Goal: Task Accomplishment & Management: Complete application form

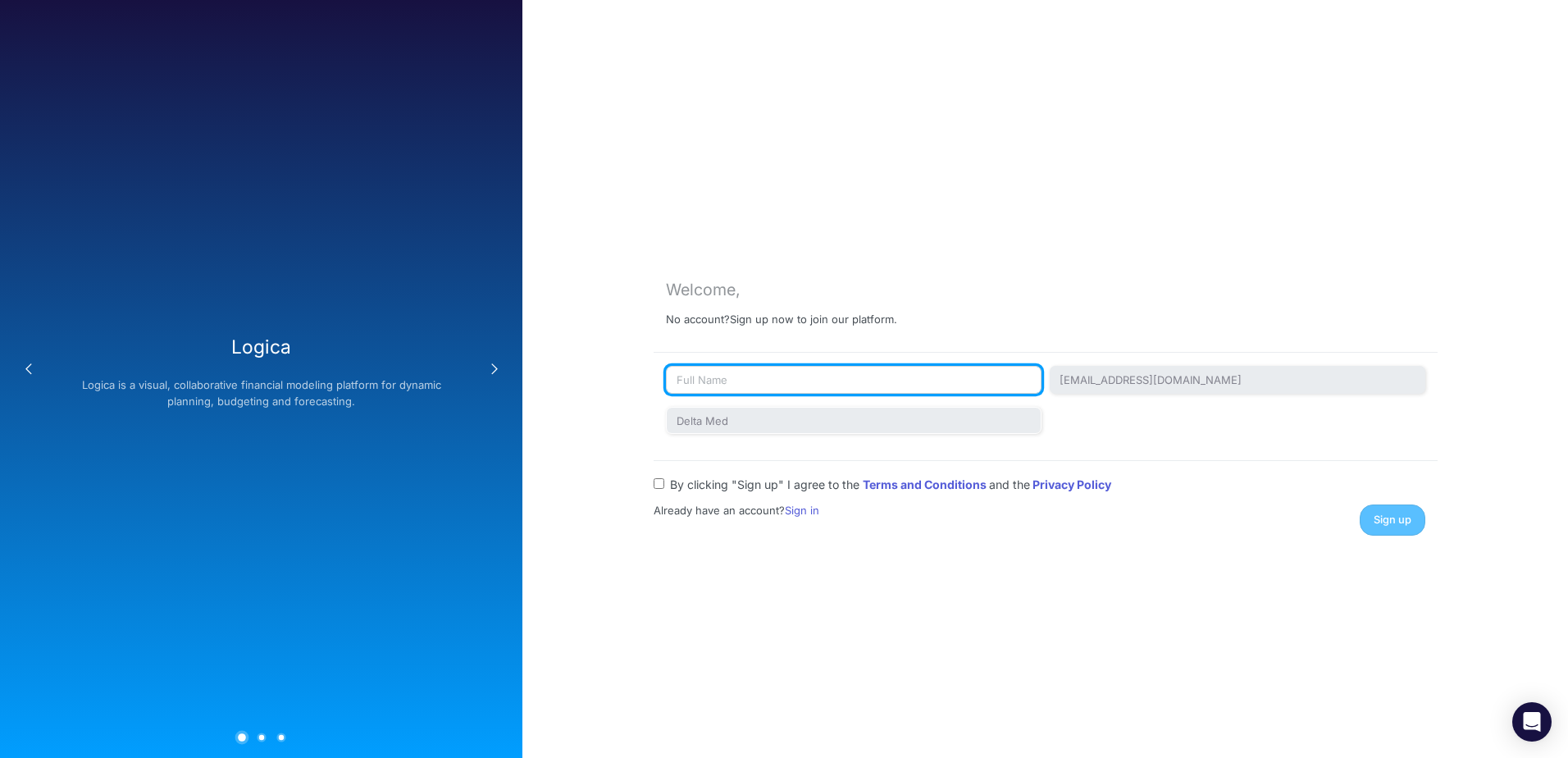
click at [726, 383] on input "text" at bounding box center [854, 379] width 376 height 28
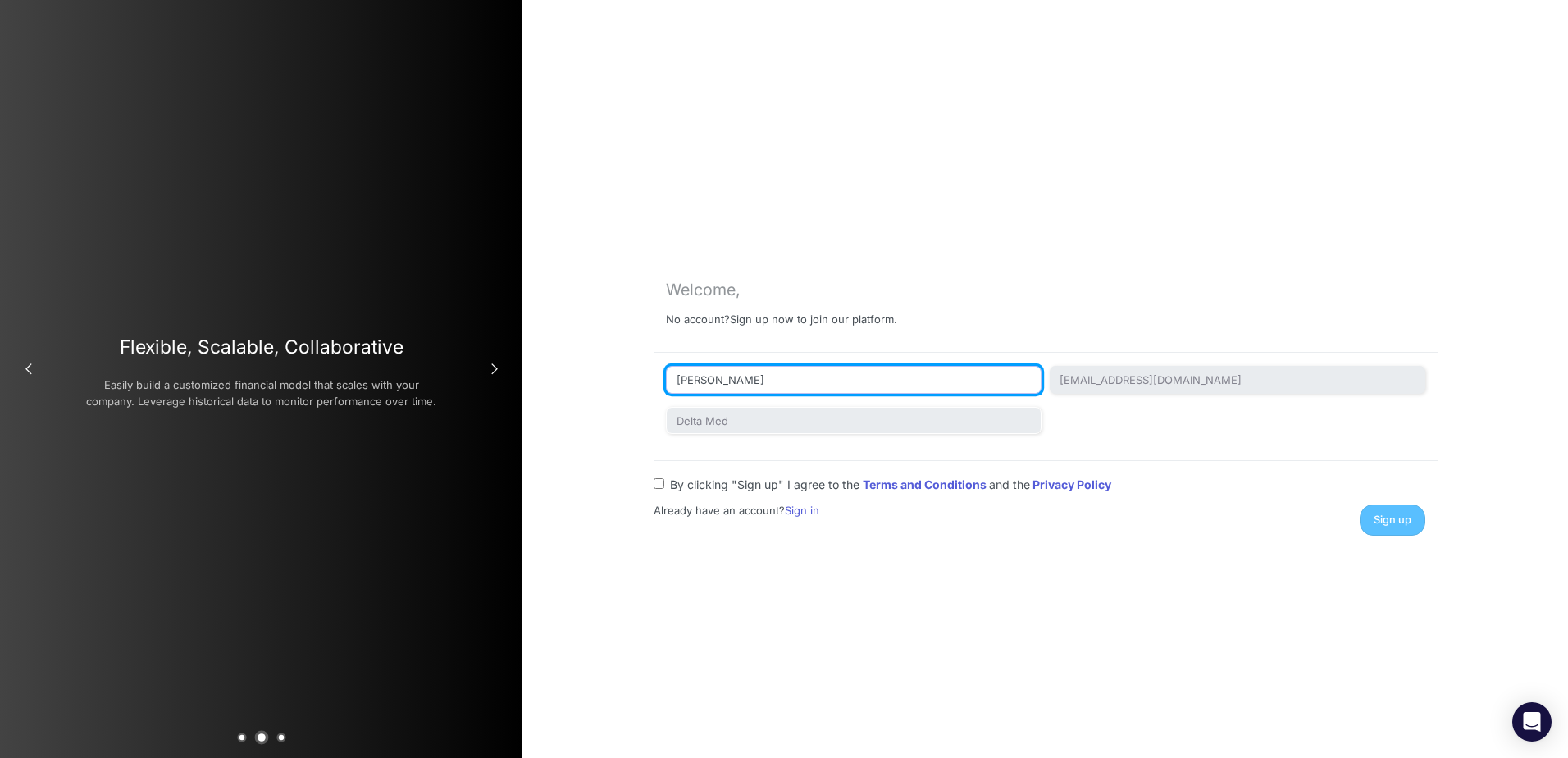
type input "Travis Balcerzak"
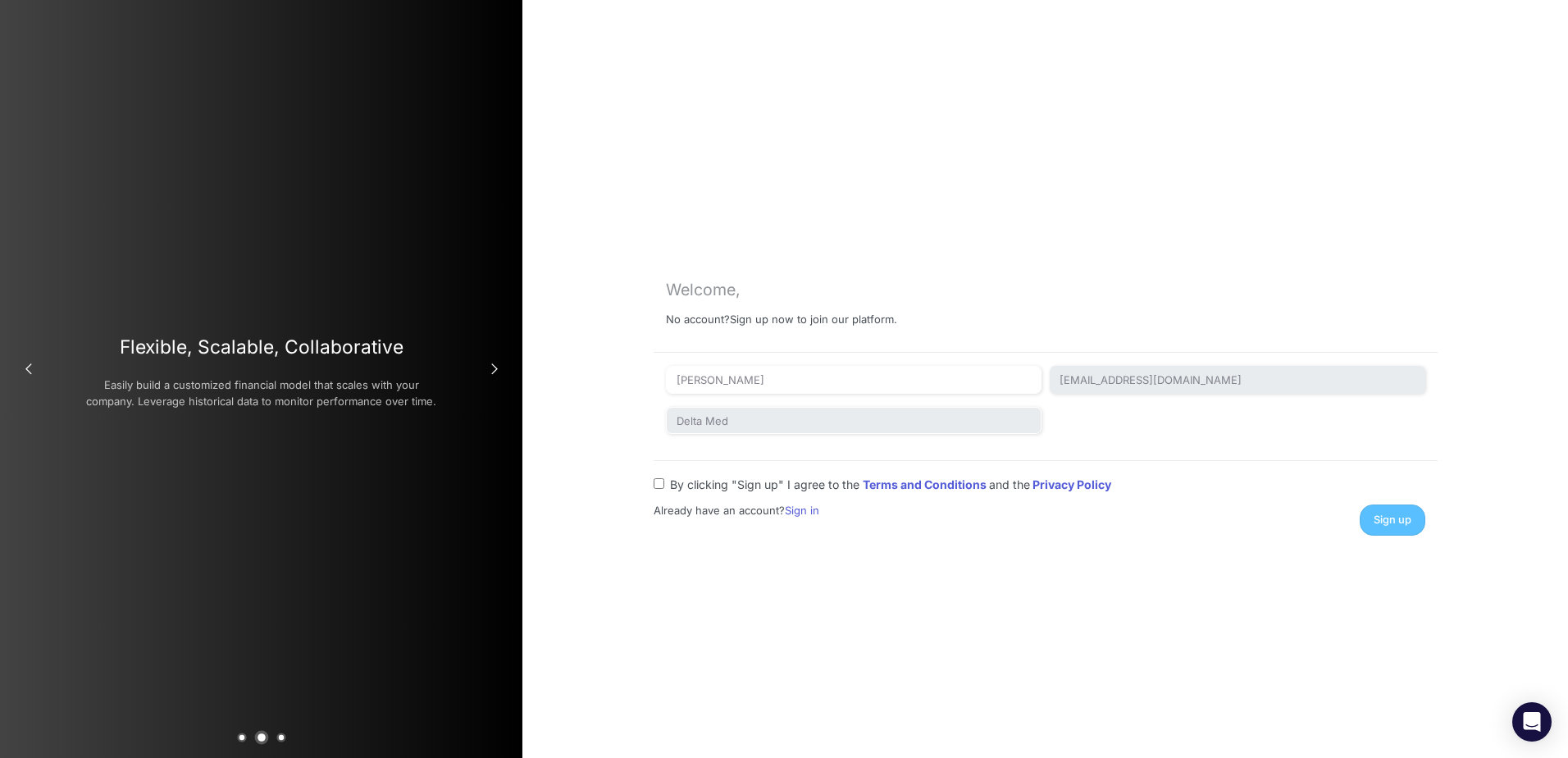
click at [611, 388] on div "Welcome, No account? Sign up now to join our platform. Travis Balcerzak tbalcer…" at bounding box center [1045, 379] width 1046 height 758
click at [663, 486] on input "By clicking "Sign up" I agree to the Terms and Conditions and the Privacy Policy" at bounding box center [659, 483] width 11 height 11
checkbox input "true"
click at [1370, 530] on button "Sign up" at bounding box center [1392, 519] width 66 height 30
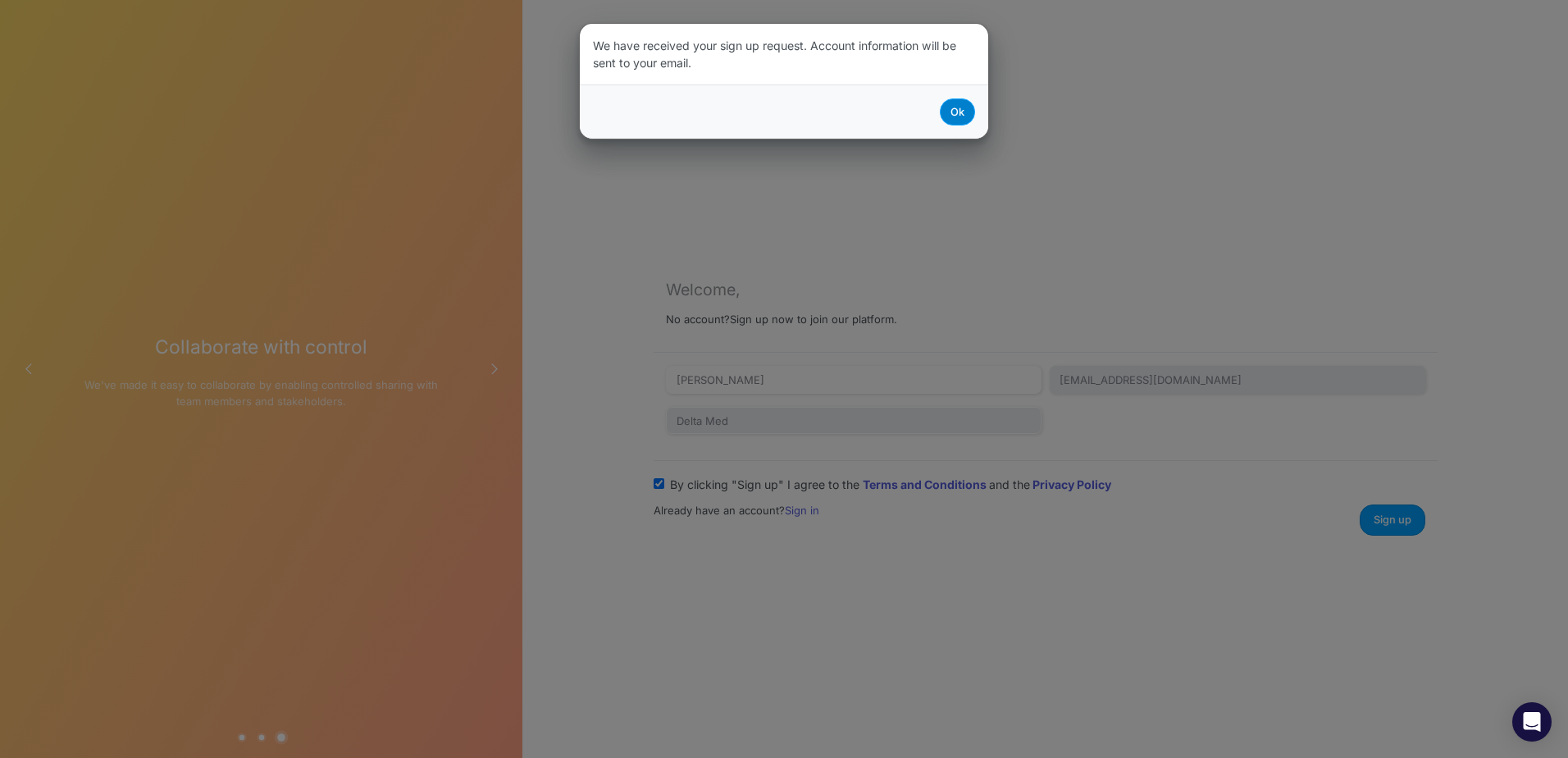
click at [963, 115] on button "Ok" at bounding box center [957, 112] width 35 height 27
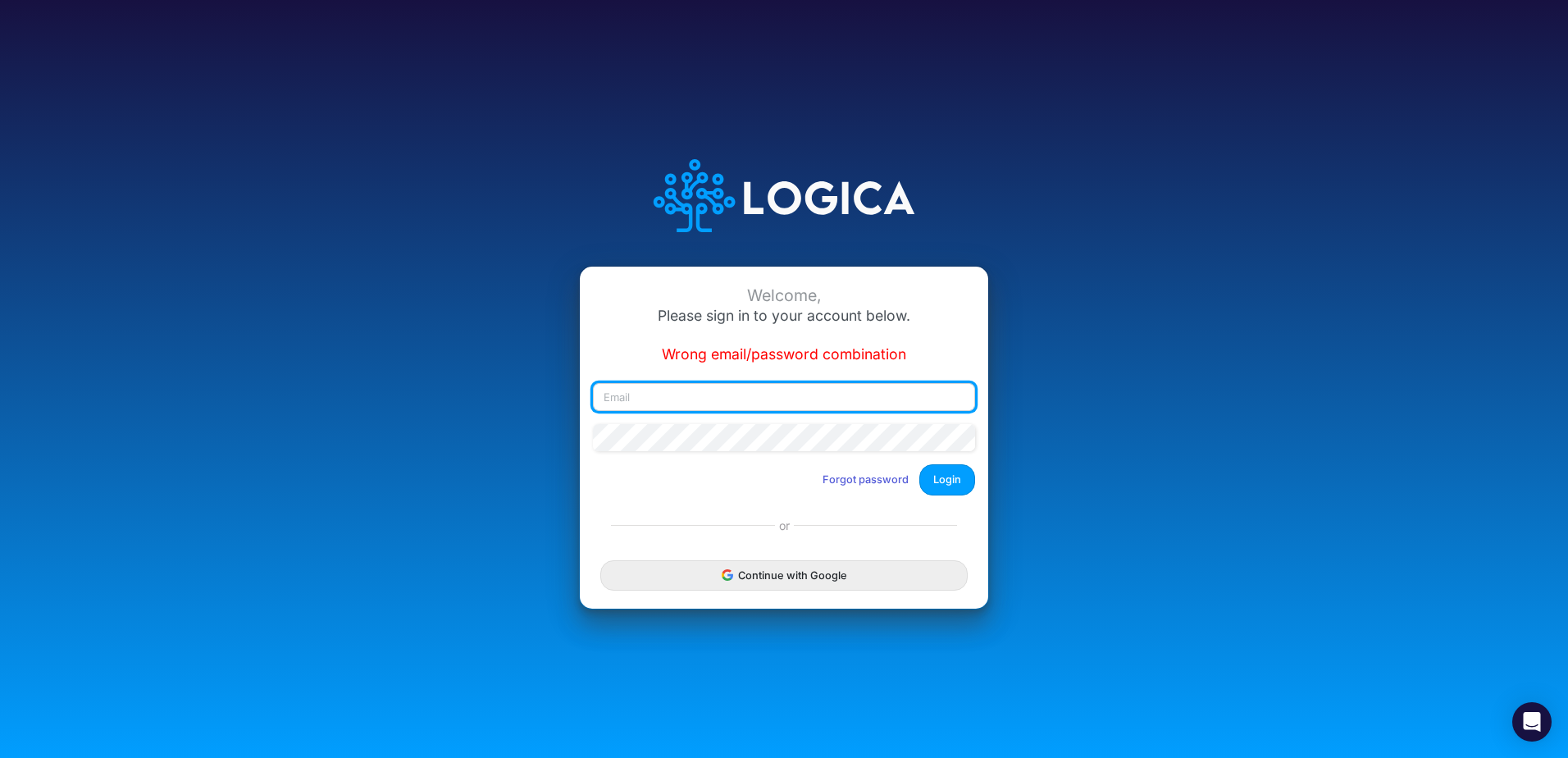
click at [824, 406] on input "email" at bounding box center [784, 397] width 382 height 28
type input "tbalcerzak@deltamed.net"
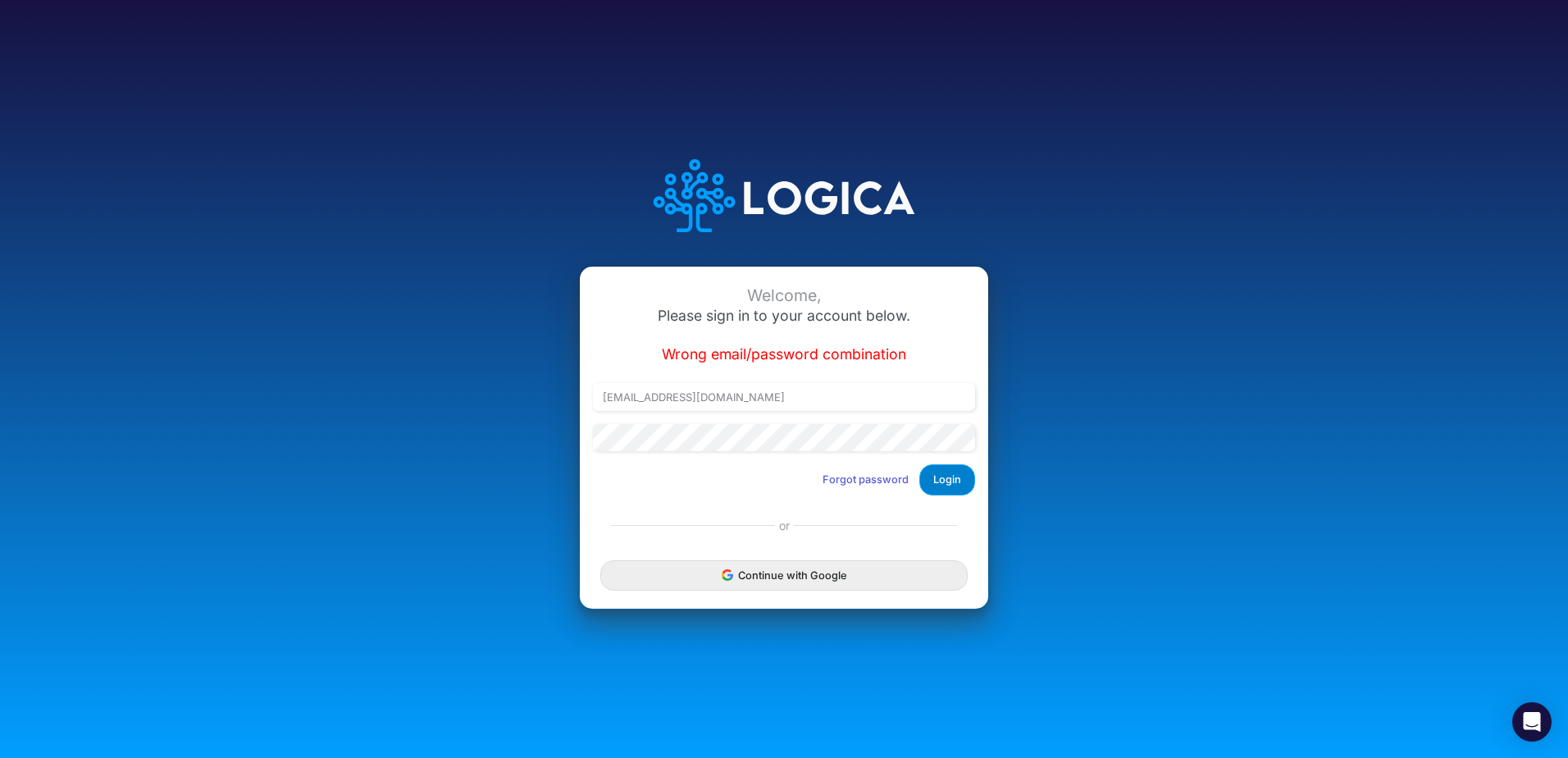
click at [959, 479] on button "Login" at bounding box center [946, 479] width 56 height 30
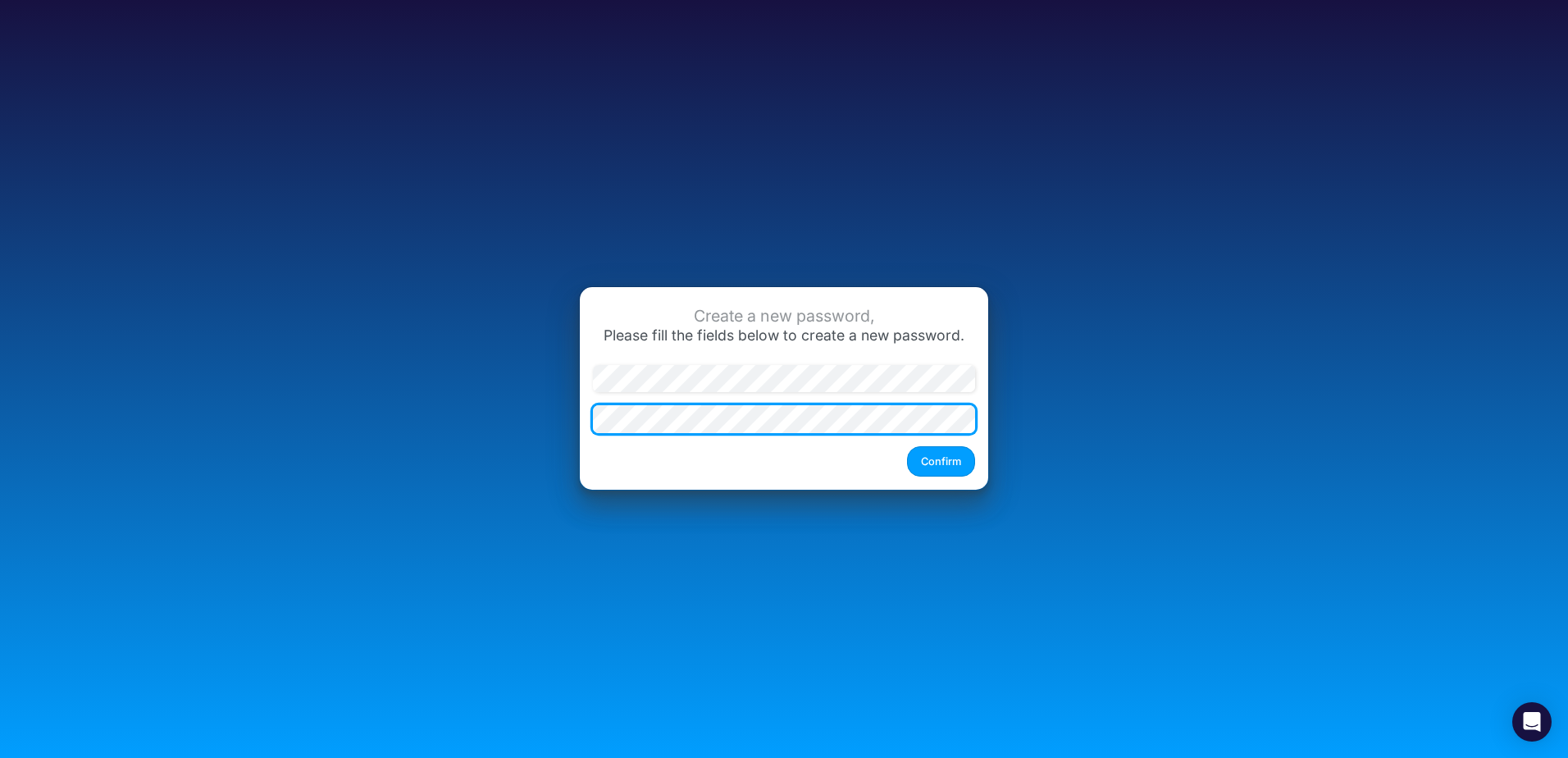
click at [907, 446] on button "Confirm" at bounding box center [941, 460] width 68 height 30
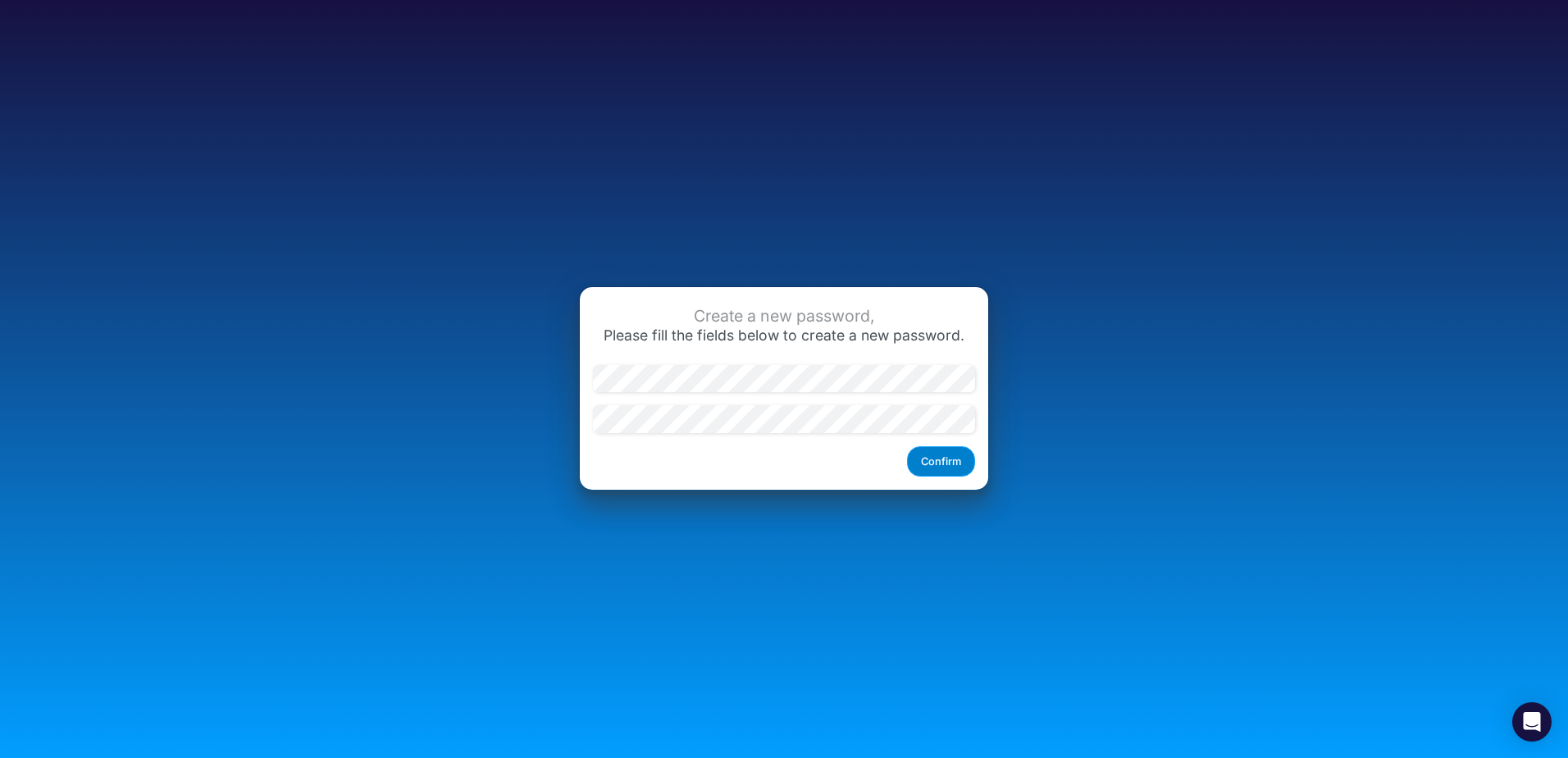
click at [926, 456] on button "Confirm" at bounding box center [941, 460] width 68 height 30
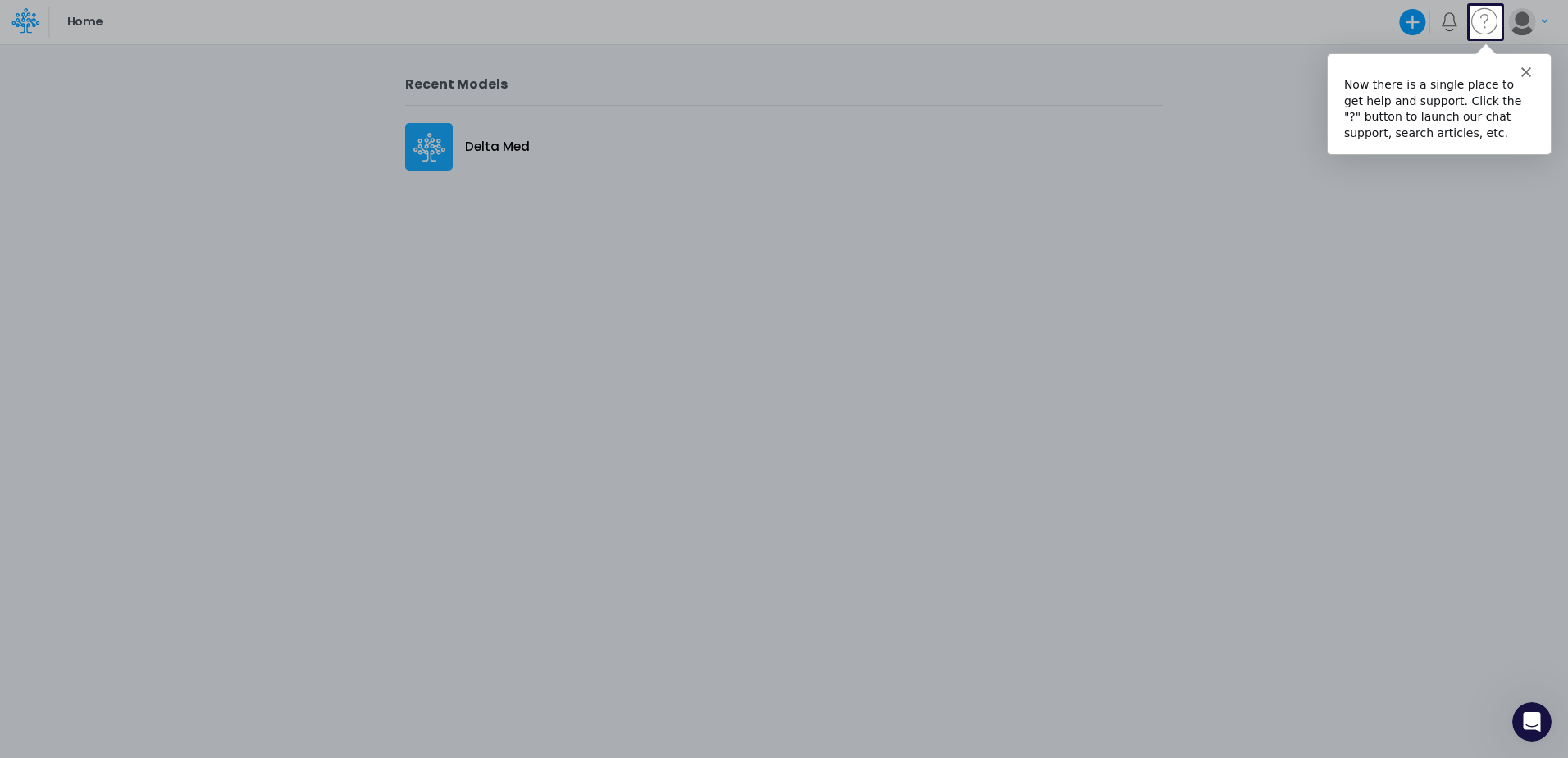
click at [1524, 74] on icon "Close" at bounding box center [1525, 70] width 10 height 10
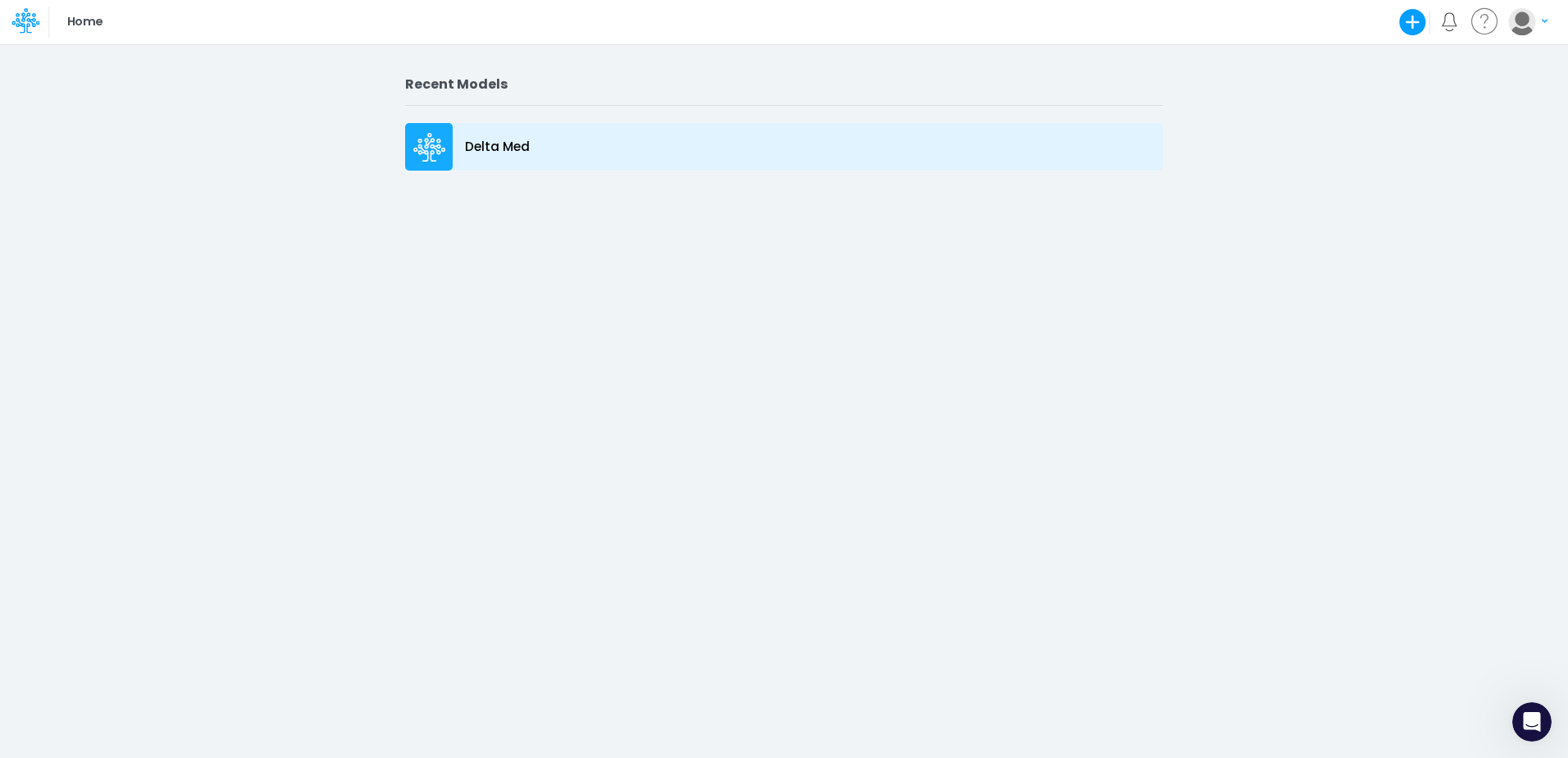
click at [539, 146] on div "Delta Med" at bounding box center [784, 147] width 758 height 47
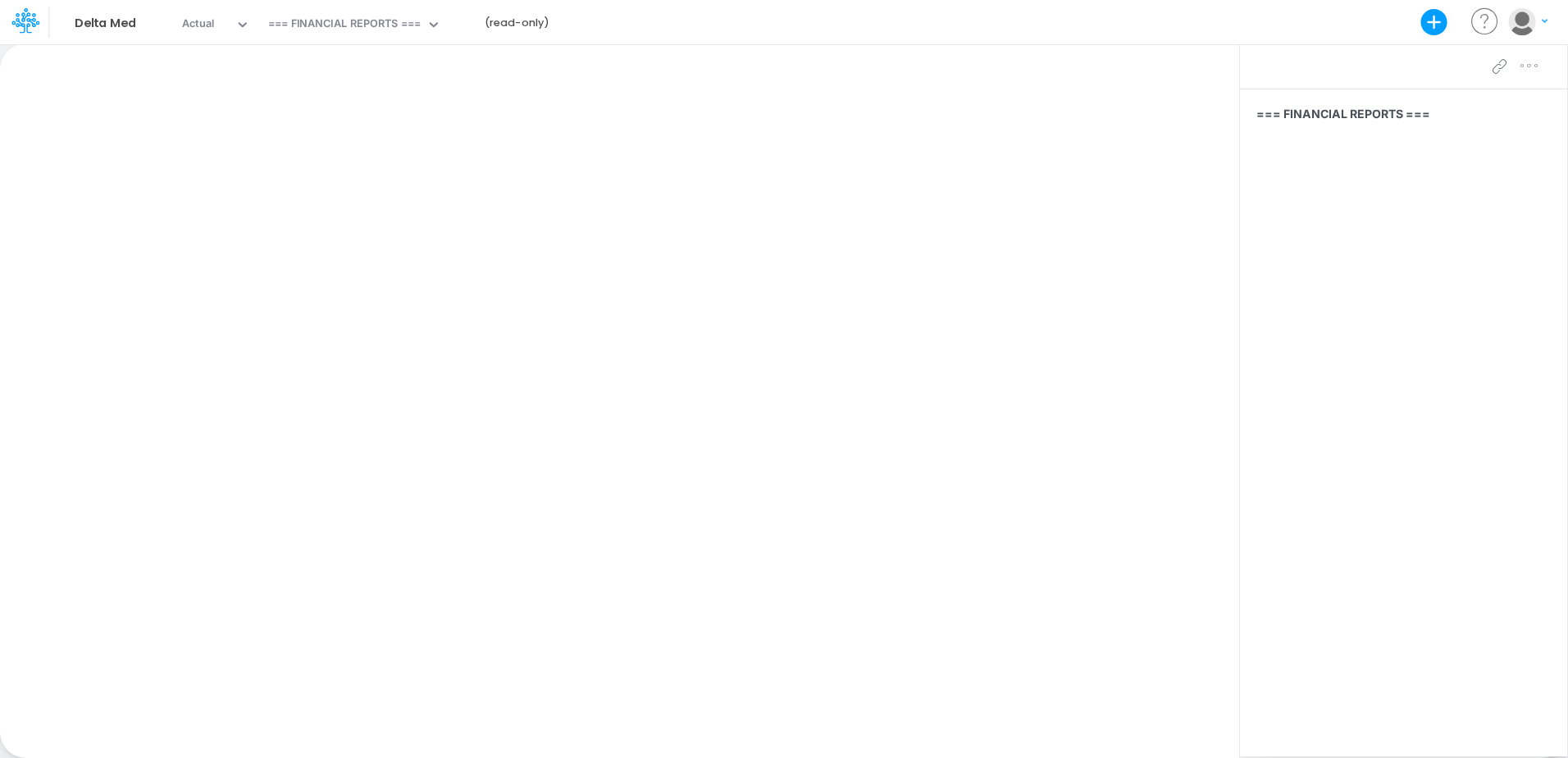
click at [389, 298] on div "Paste Cut Copy AutoFill Ready 100% Sum: null Max: null Min: null Numerical Coun…" at bounding box center [620, 400] width 1239 height 714
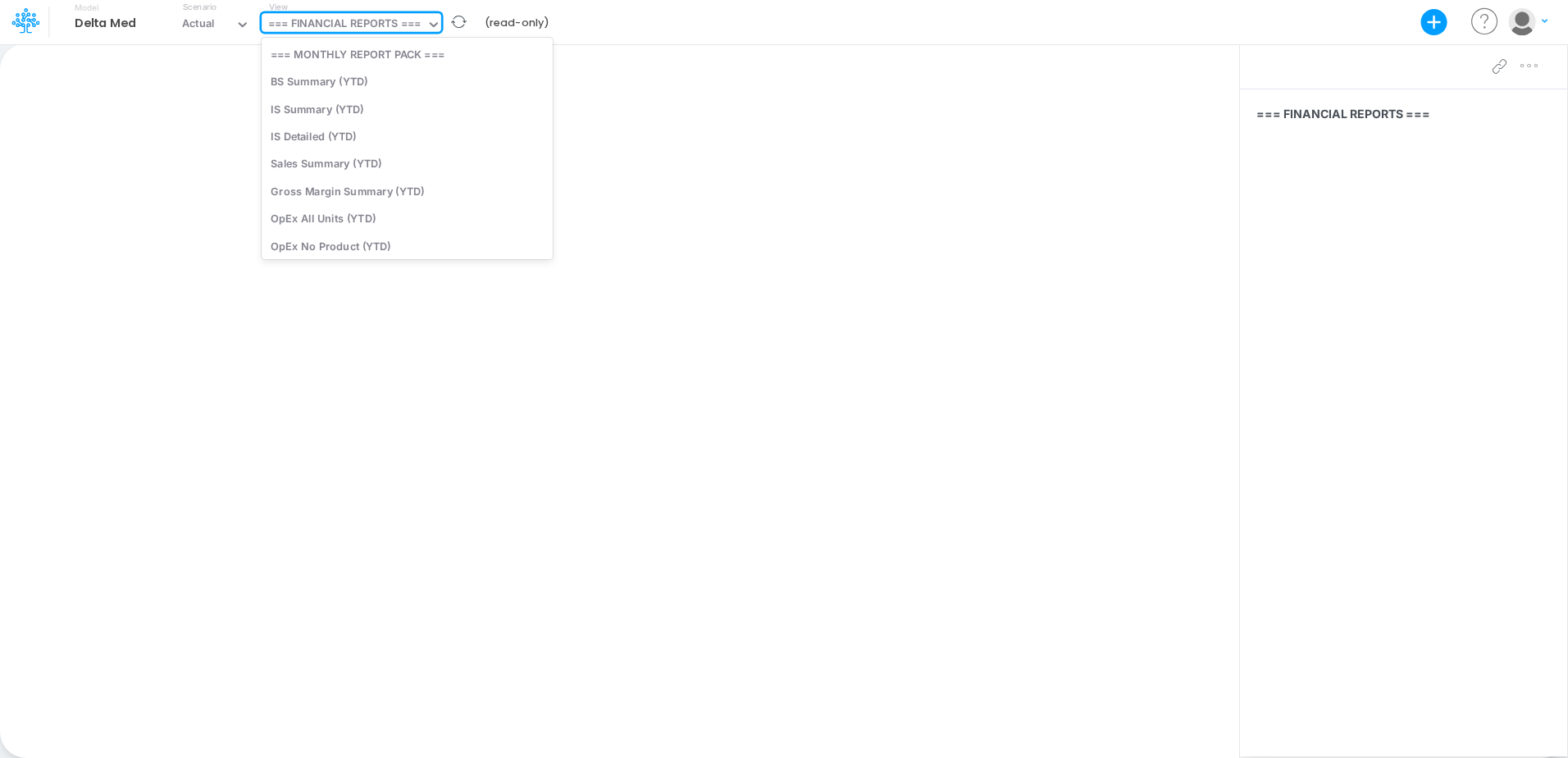
click at [435, 20] on icon at bounding box center [434, 25] width 15 height 15
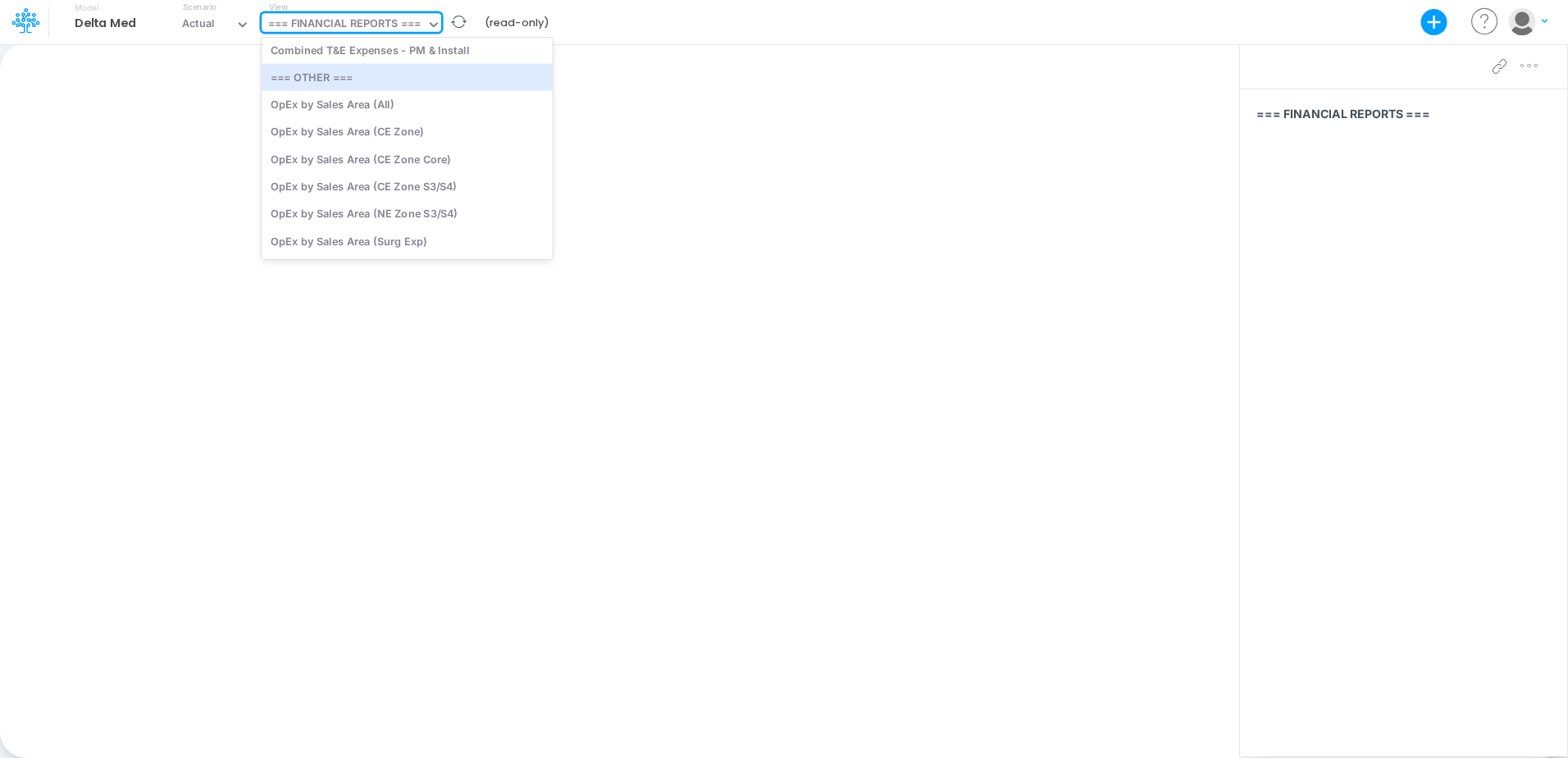
scroll to position [1619, 0]
click at [372, 110] on div "OpEx by Sales Area (All)" at bounding box center [407, 104] width 291 height 27
